Goal: Information Seeking & Learning: Find specific fact

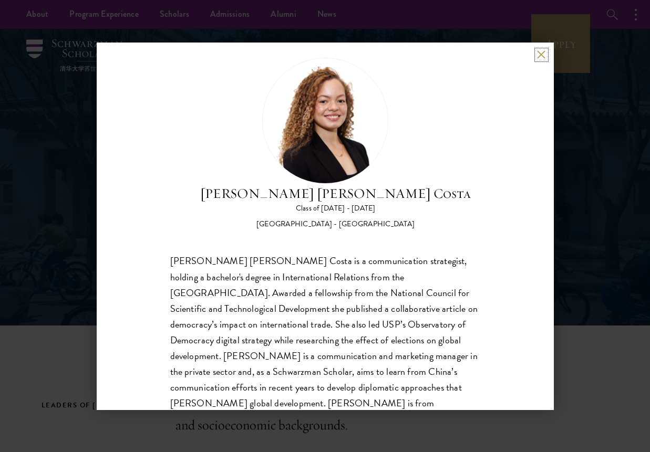
scroll to position [49, 0]
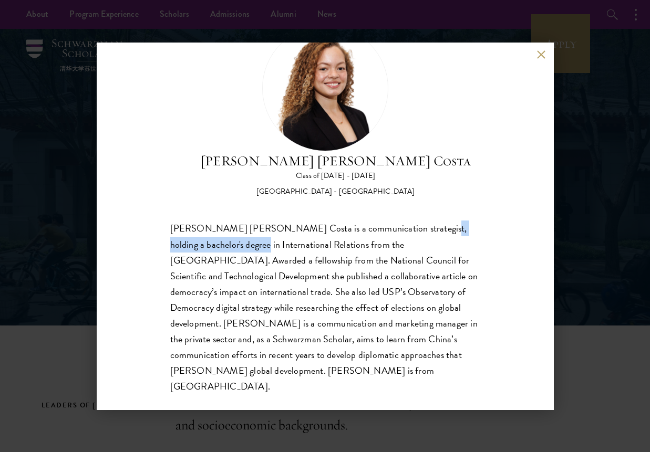
drag, startPoint x: 400, startPoint y: 226, endPoint x: 242, endPoint y: 247, distance: 160.1
click at [242, 247] on div "Maria Gabriella Oliveira Costa is a communication strategist, holding a bachelo…" at bounding box center [325, 308] width 310 height 174
copy div "holding a bachelor's degree in"
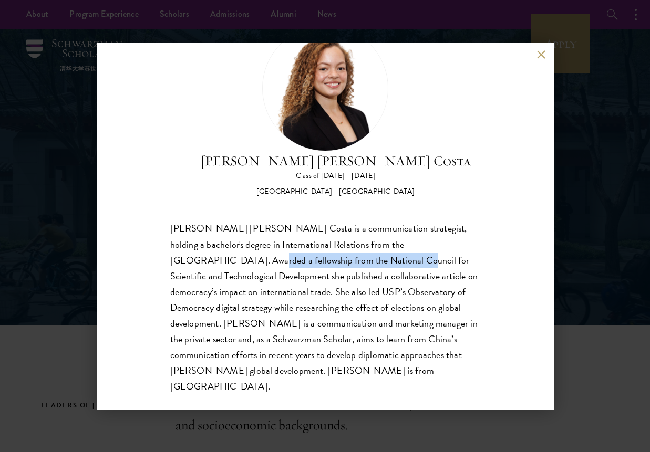
drag, startPoint x: 171, startPoint y: 263, endPoint x: 318, endPoint y: 267, distance: 147.1
click at [318, 267] on div "Maria Gabriella Oliveira Costa is a communication strategist, holding a bachelo…" at bounding box center [325, 308] width 310 height 174
copy div "Awarded a fellowship from the National"
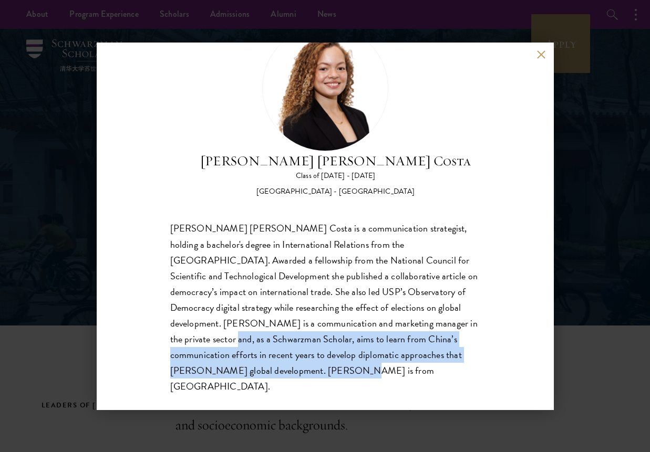
drag, startPoint x: 431, startPoint y: 327, endPoint x: 419, endPoint y: 370, distance: 44.7
click at [419, 370] on div "Maria Gabriella Oliveira Costa is a communication strategist, holding a bachelo…" at bounding box center [325, 308] width 310 height 174
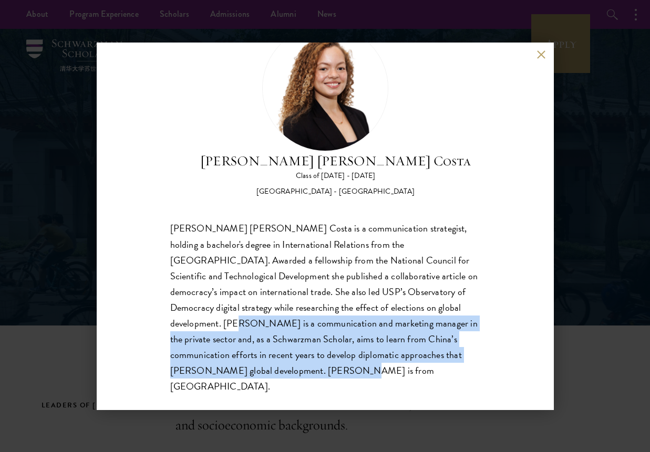
drag, startPoint x: 307, startPoint y: 384, endPoint x: 444, endPoint y: 308, distance: 157.1
click at [444, 308] on div "Maria Gabriella Oliveira Costa Class of 2025 - 2026 Brazil - Universidade de Sã…" at bounding box center [325, 227] width 457 height 368
copy div "Maria is a communication and marketing manager in the private sector and, as a …"
